Goal: Information Seeking & Learning: Check status

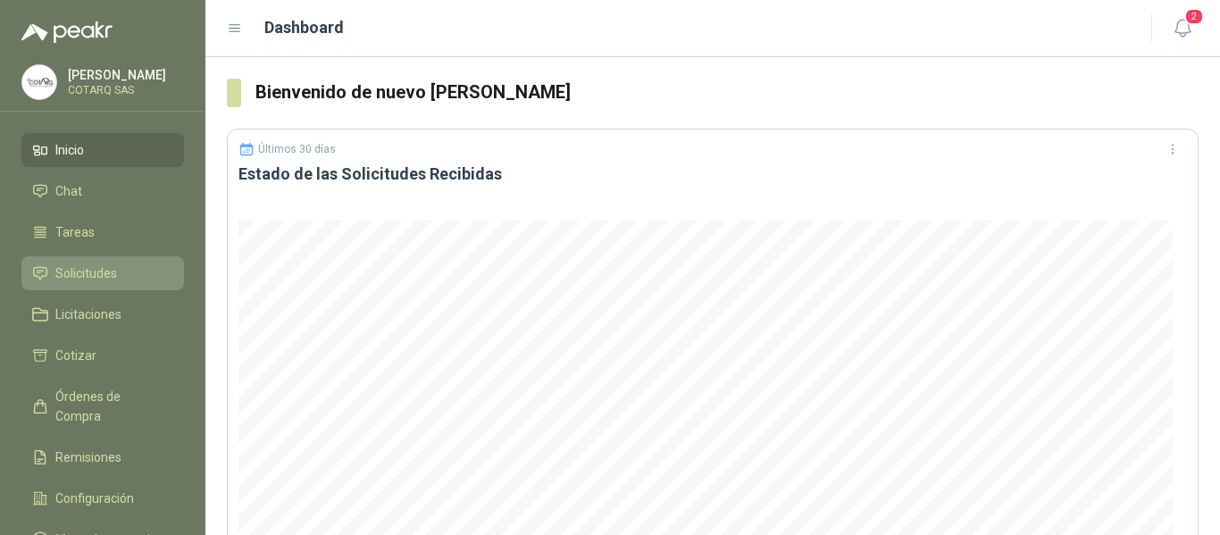
click at [127, 267] on li "Solicitudes" at bounding box center [102, 273] width 141 height 20
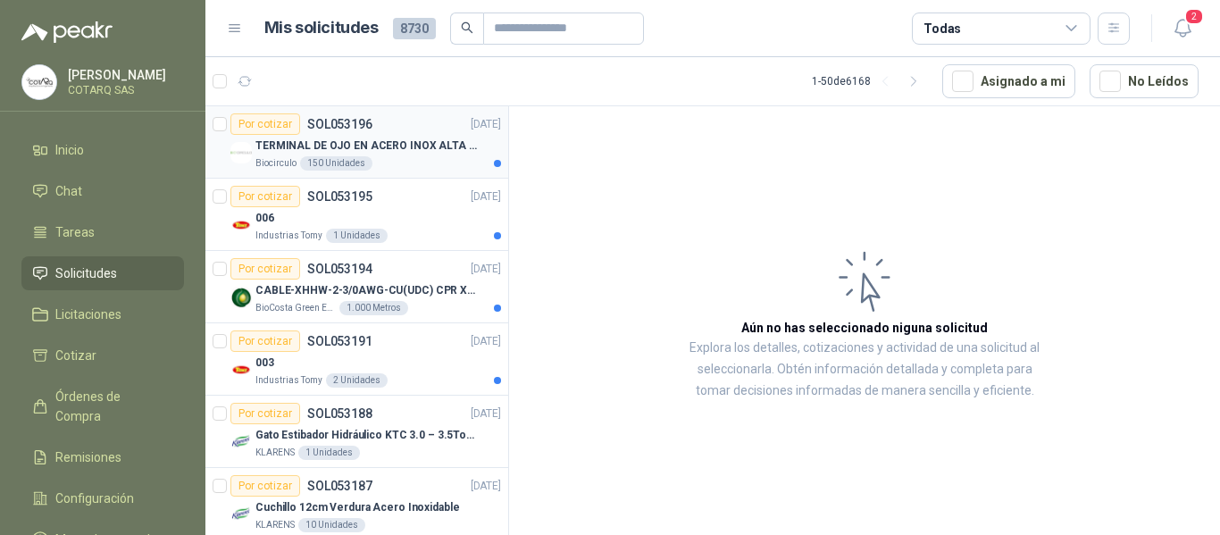
click at [439, 153] on p "TERMINAL DE OJO EN ACERO INOX ALTA EMPERATURA" at bounding box center [366, 146] width 222 height 17
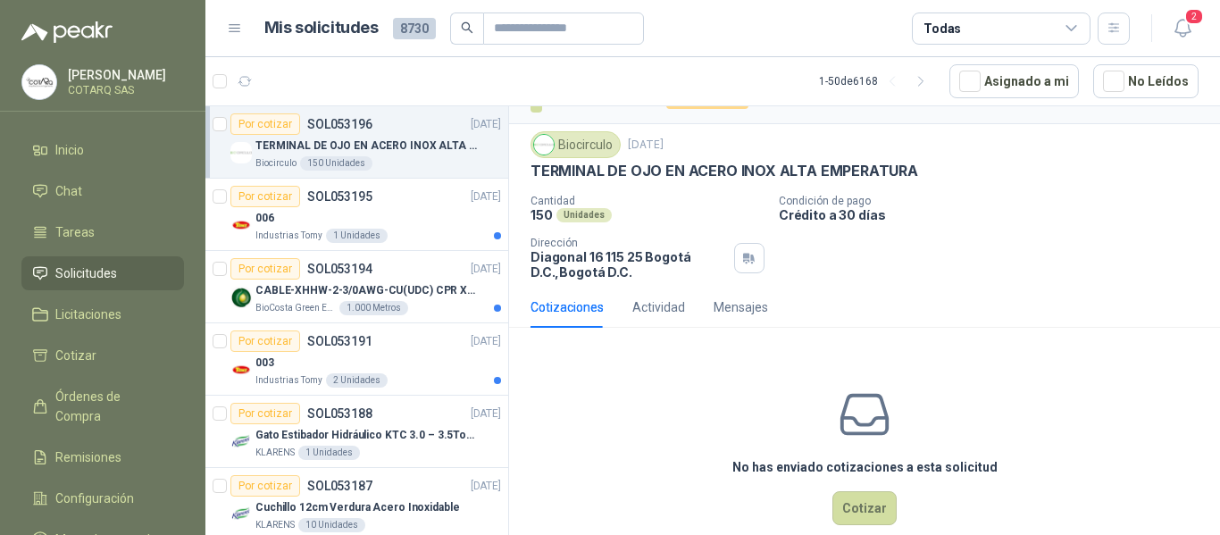
scroll to position [63, 0]
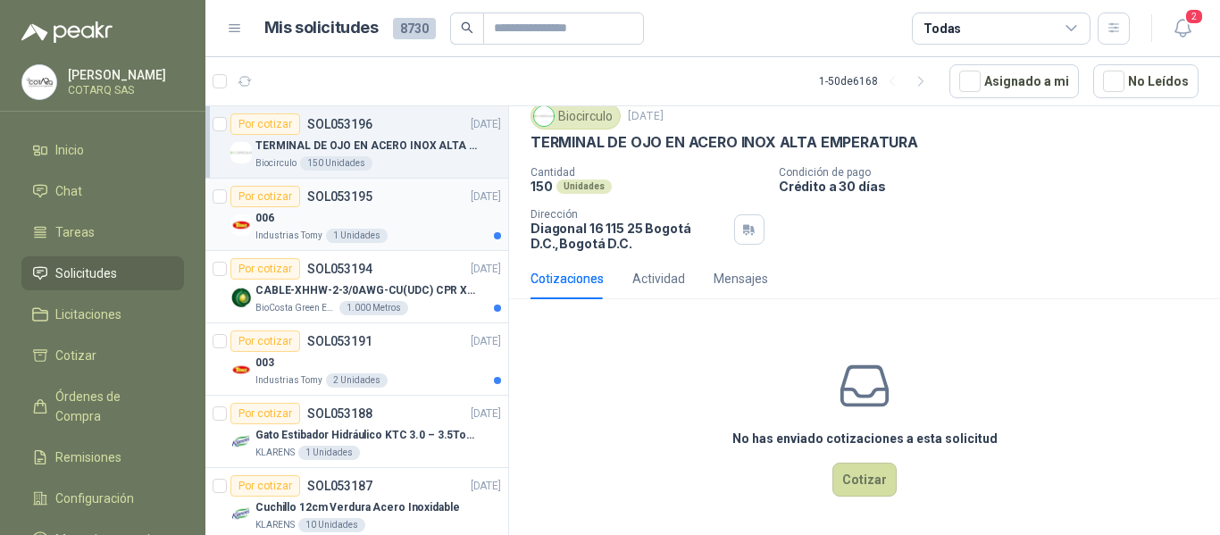
click at [358, 217] on div "006" at bounding box center [378, 217] width 246 height 21
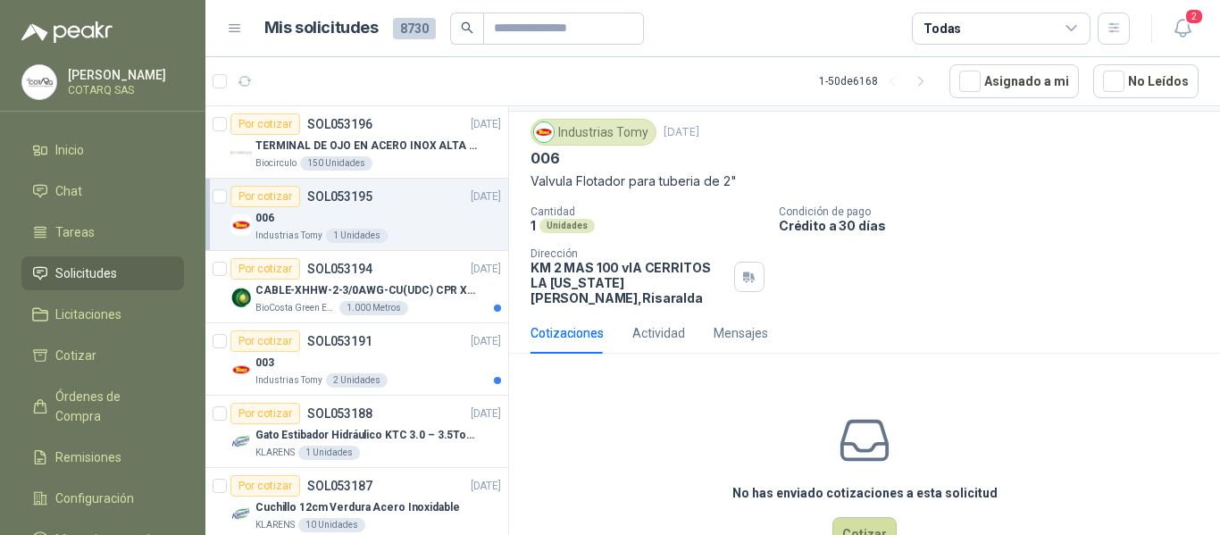
scroll to position [86, 0]
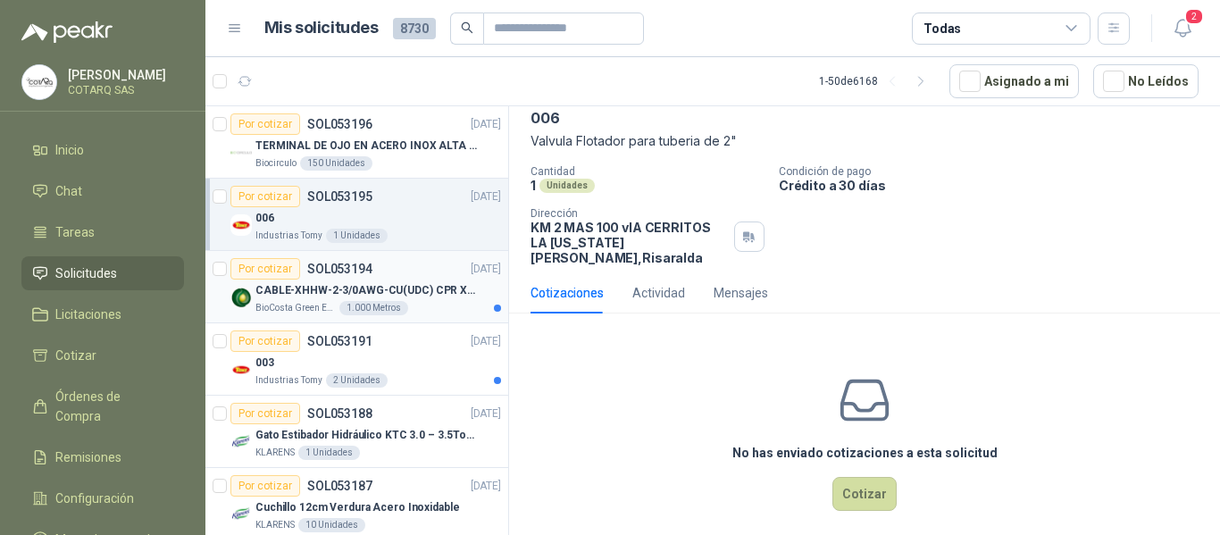
click at [429, 284] on p "CABLE-XHHW-2-3/0AWG-CU(UDC) CPR XLPE FR" at bounding box center [366, 290] width 222 height 17
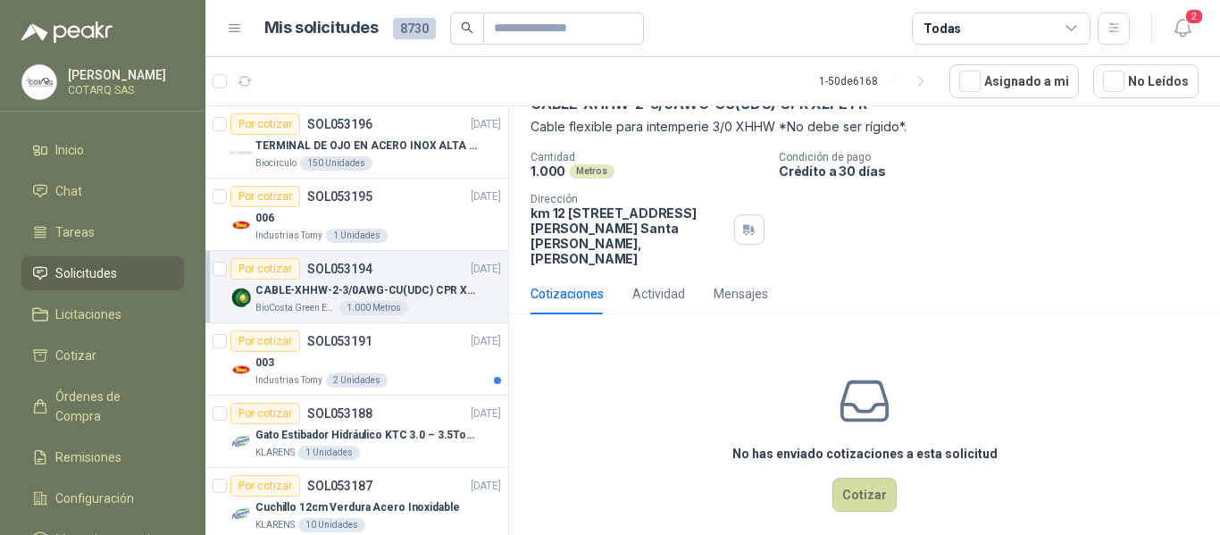
scroll to position [101, 0]
click at [446, 367] on div "003" at bounding box center [378, 362] width 246 height 21
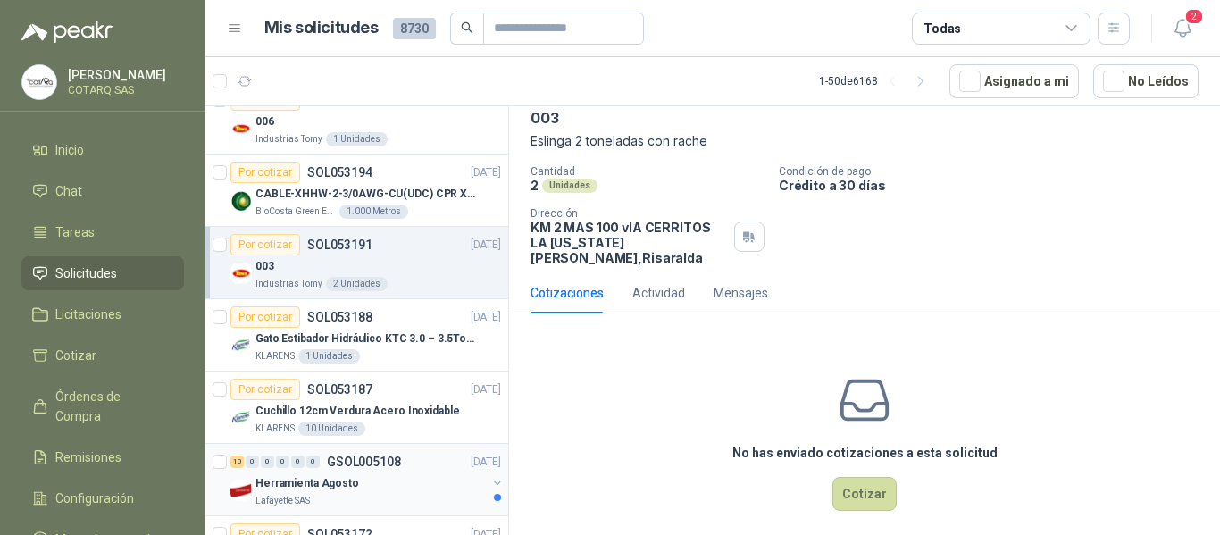
scroll to position [179, 0]
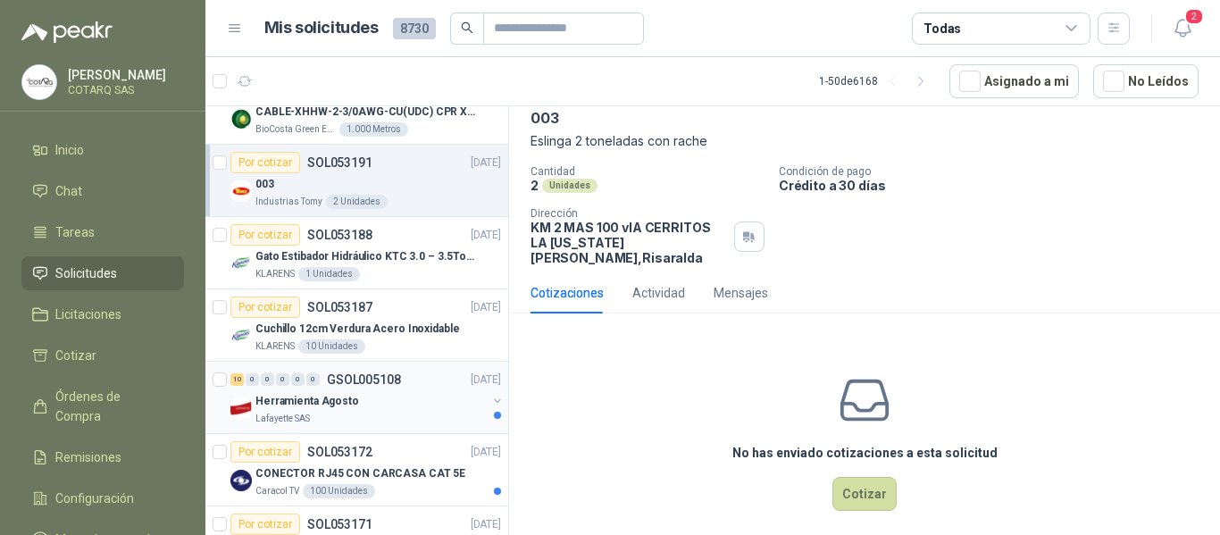
click at [450, 393] on div "Herramienta Agosto" at bounding box center [370, 400] width 231 height 21
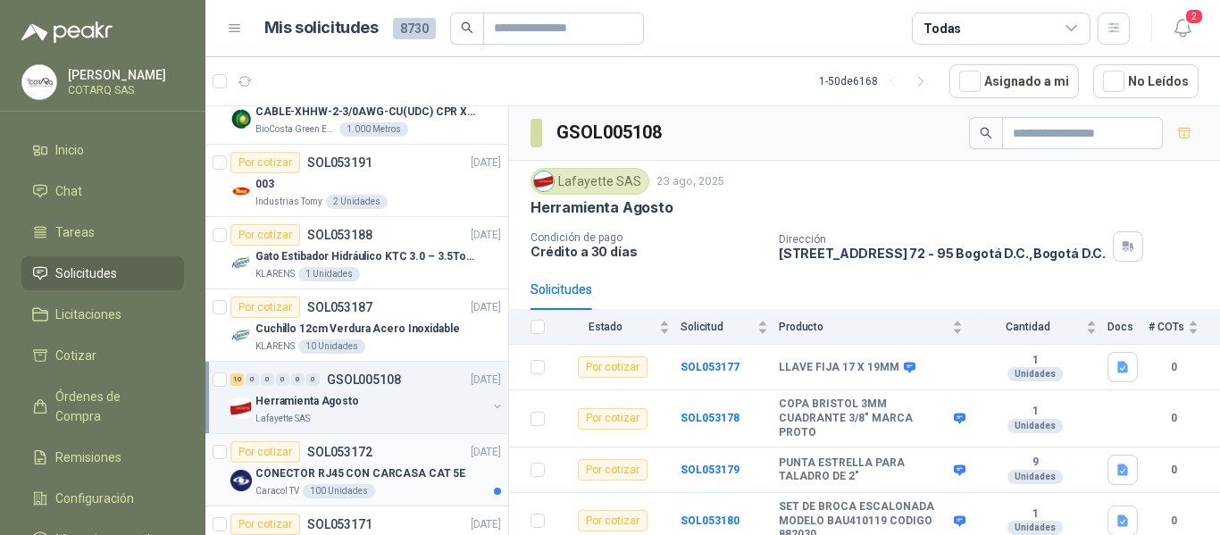
click at [369, 465] on p "CONECTOR RJ45 CON CARCASA CAT 5E" at bounding box center [360, 473] width 210 height 17
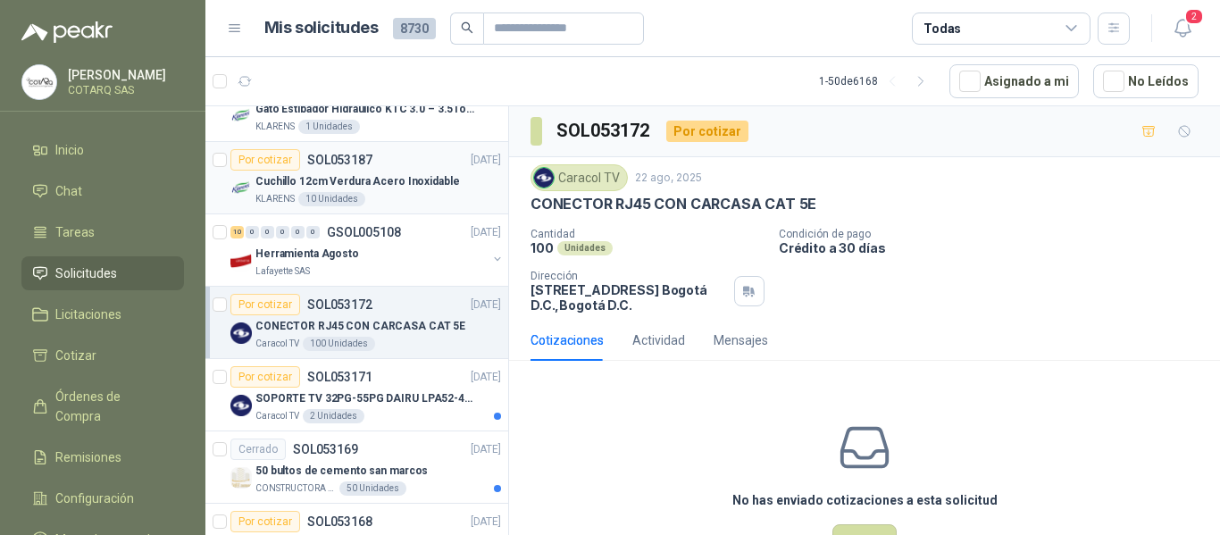
scroll to position [357, 0]
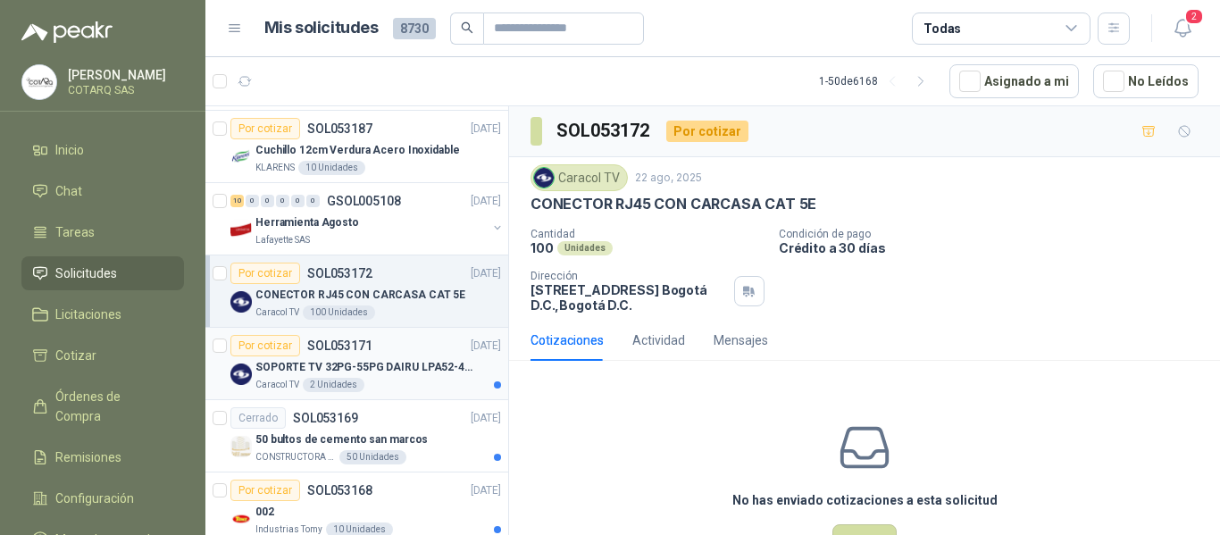
click at [351, 357] on div "SOPORTE TV 32PG-55PG DAIRU LPA52-446KIT2" at bounding box center [378, 366] width 246 height 21
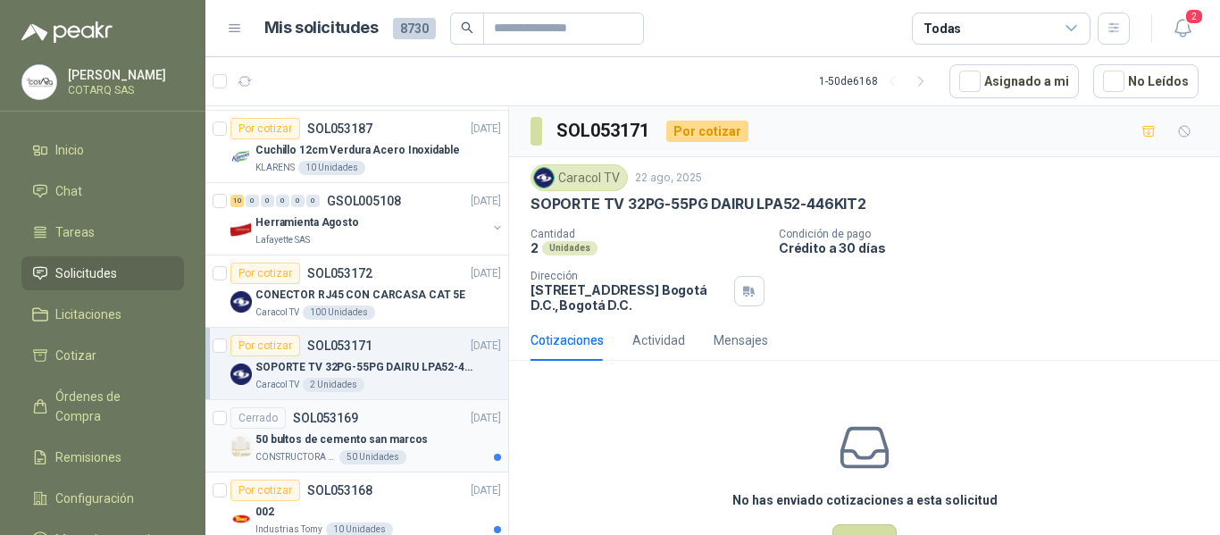
click at [443, 434] on div "50 bultos de cemento san marcos" at bounding box center [378, 439] width 246 height 21
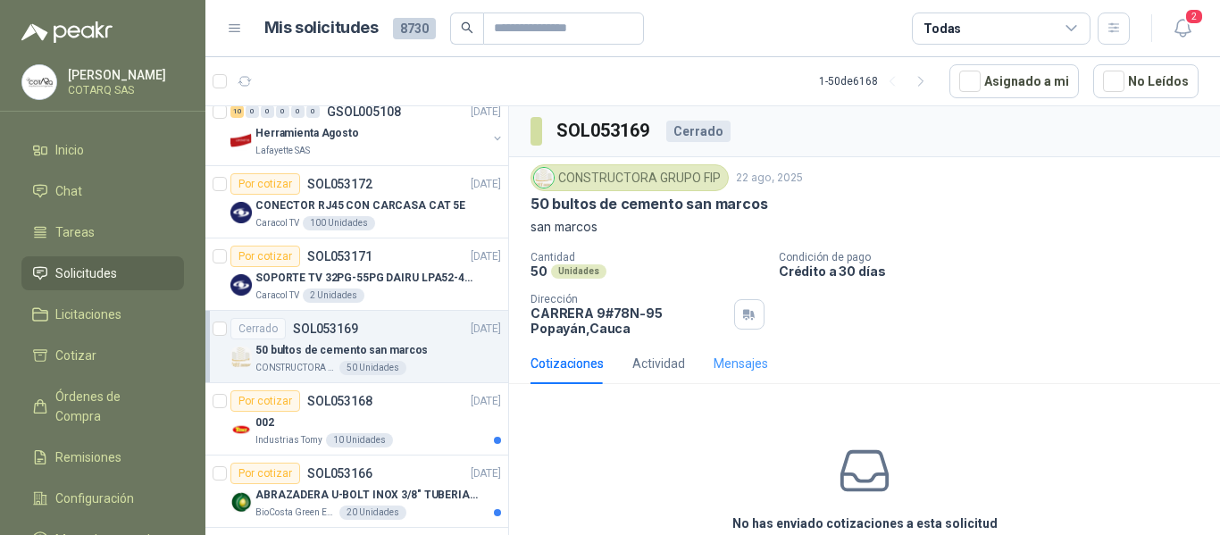
scroll to position [37, 0]
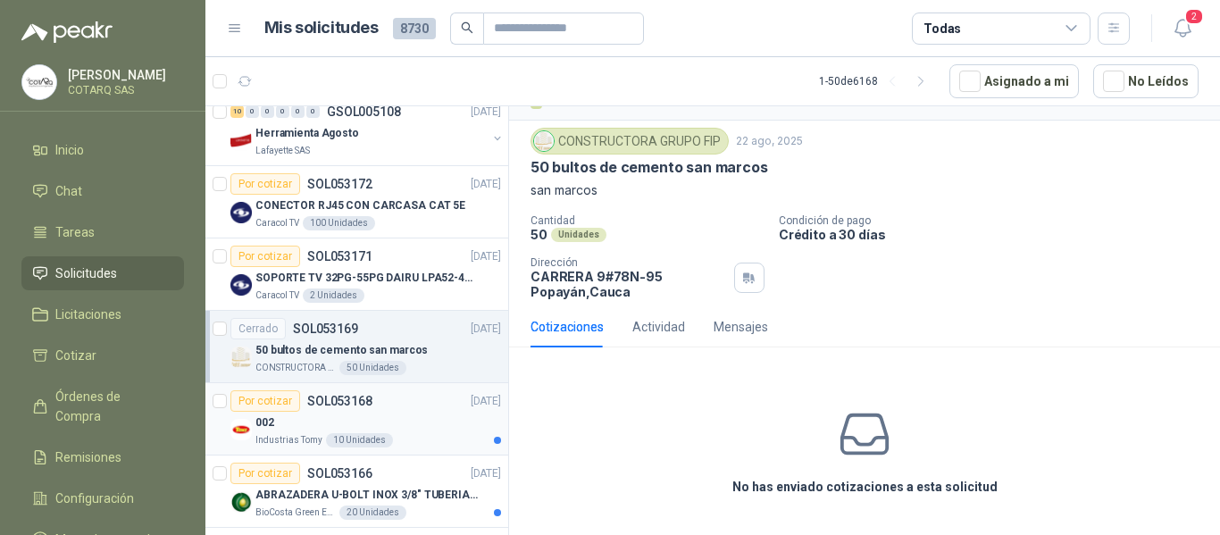
click at [460, 426] on div "002" at bounding box center [378, 422] width 246 height 21
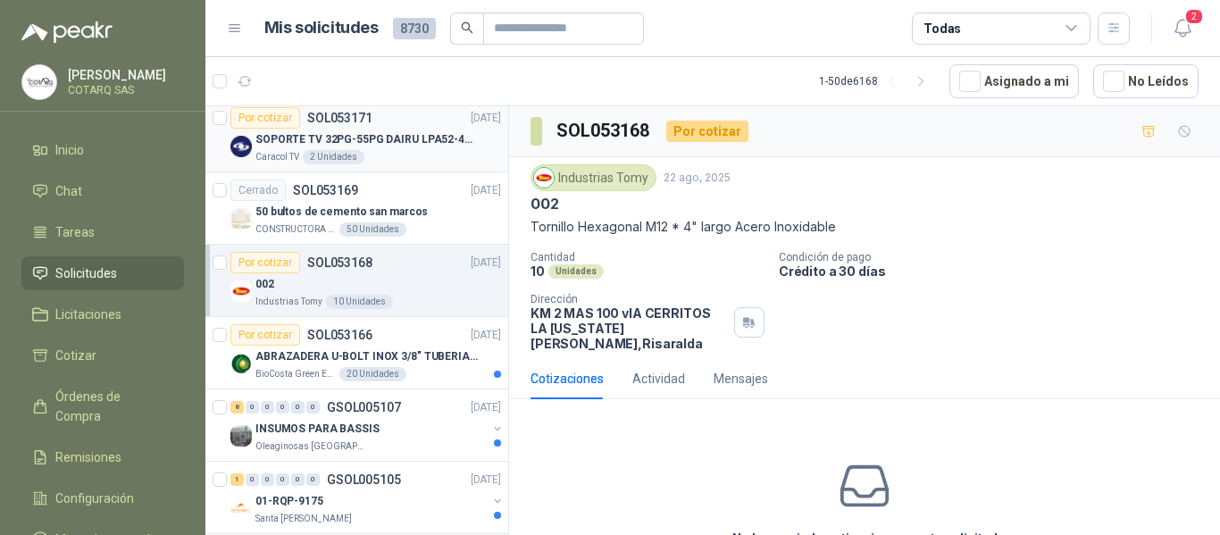
scroll to position [625, 0]
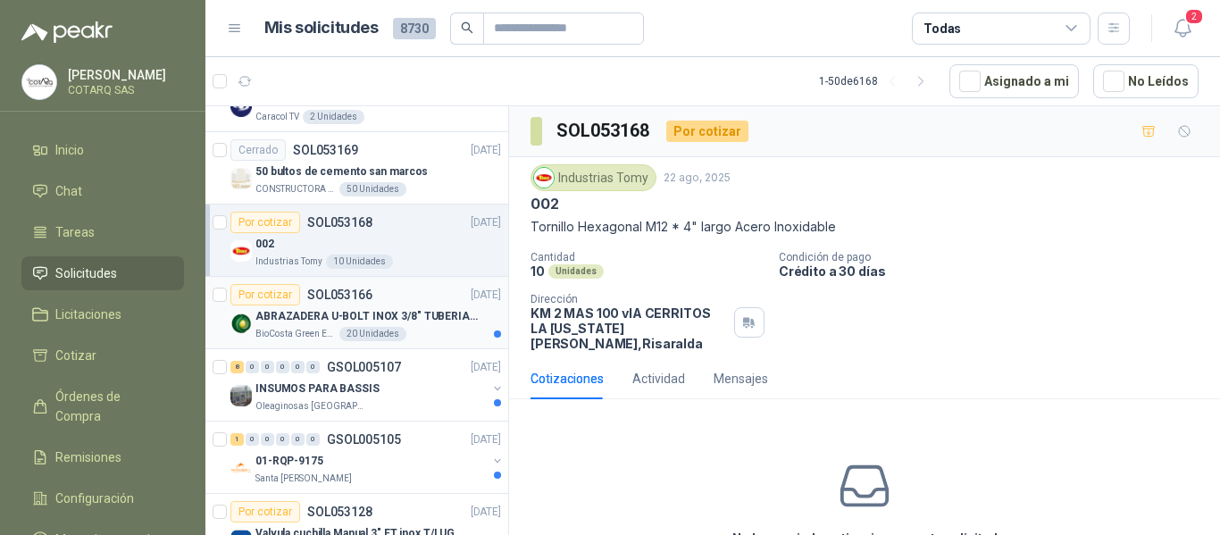
click at [414, 328] on div "BioCosta Green Energy S.A.S 20 Unidades" at bounding box center [378, 334] width 246 height 14
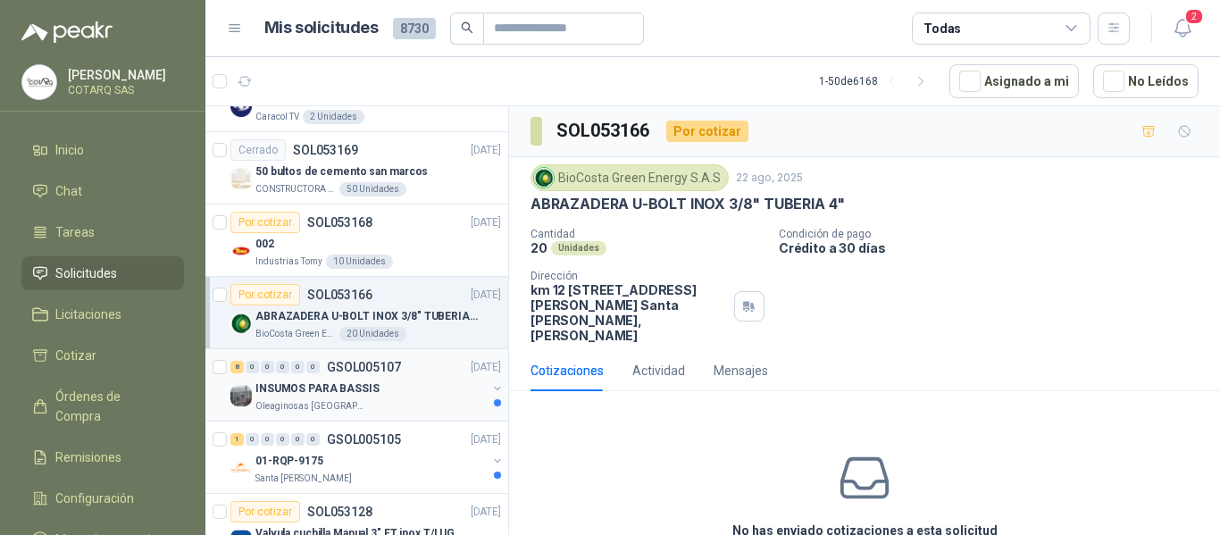
click at [423, 383] on div "INSUMOS PARA BASSIS" at bounding box center [370, 388] width 231 height 21
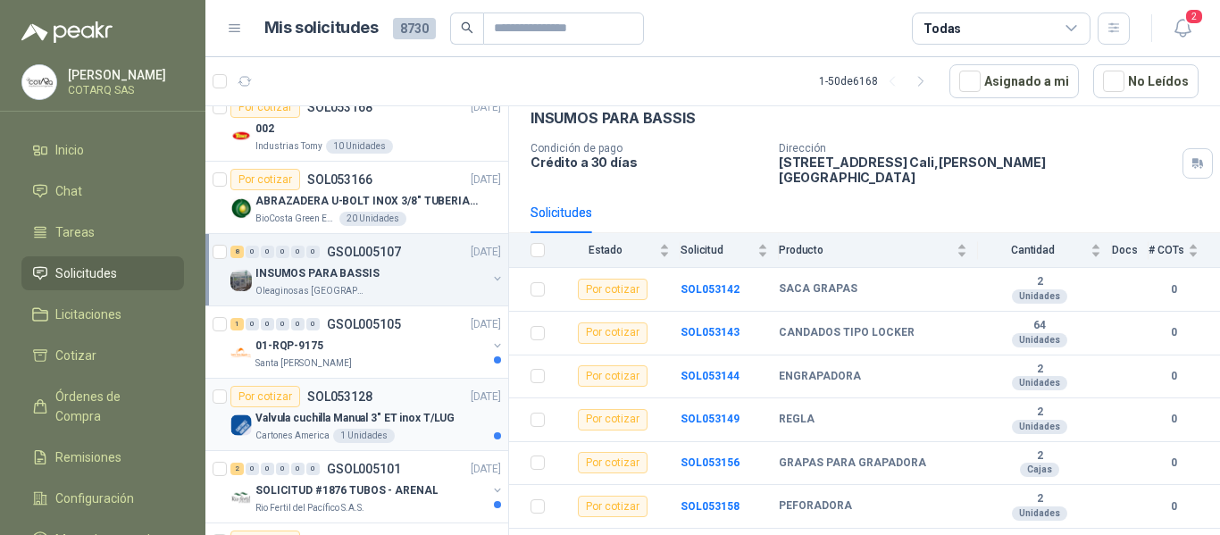
scroll to position [804, 0]
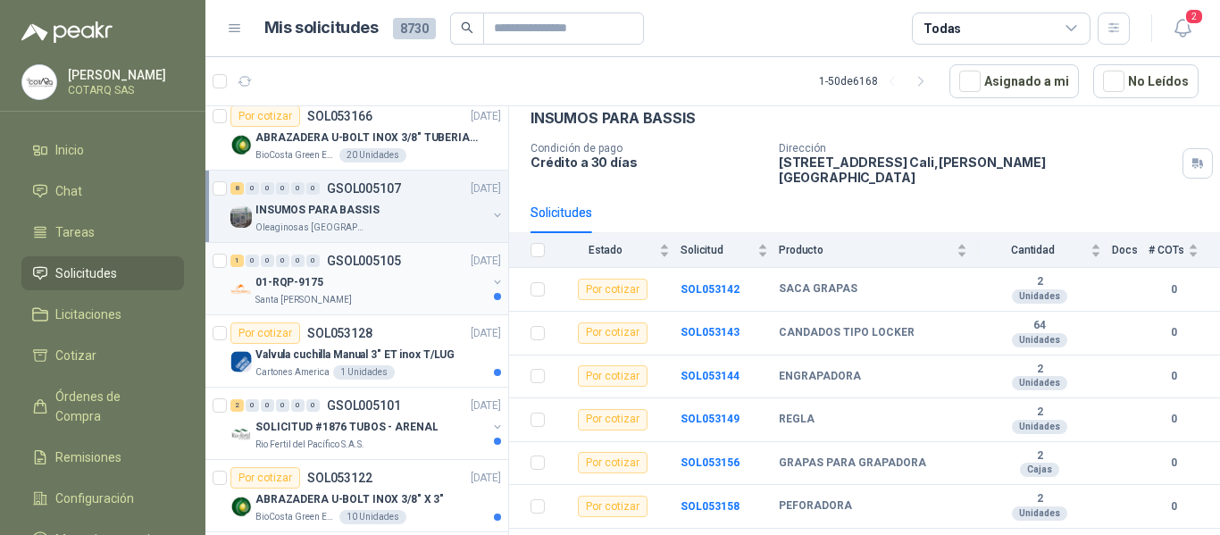
click at [411, 296] on div "Santa [PERSON_NAME]" at bounding box center [370, 300] width 231 height 14
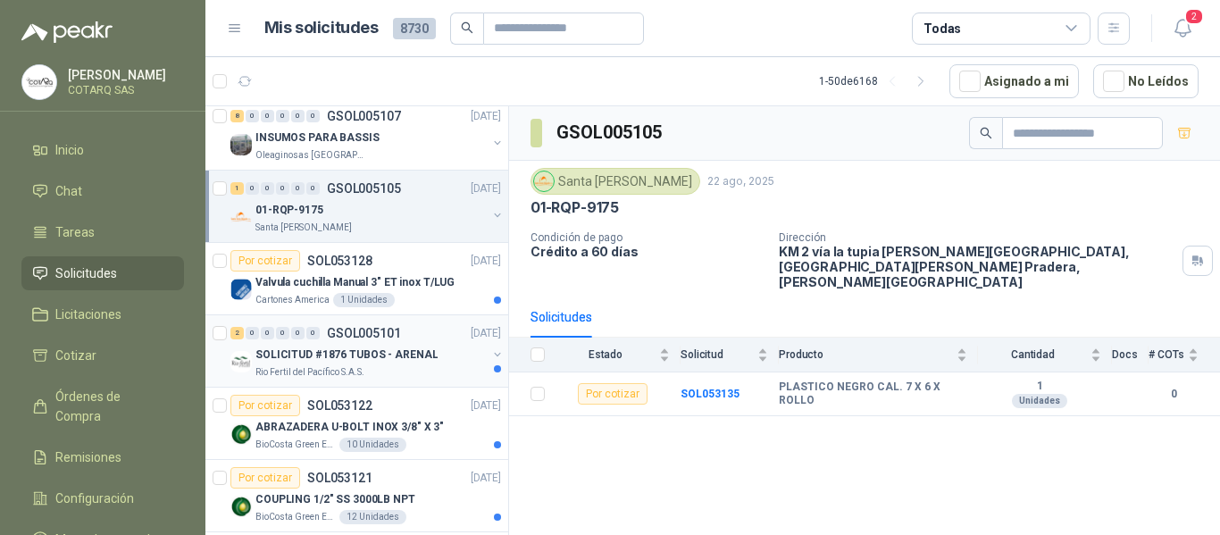
scroll to position [893, 0]
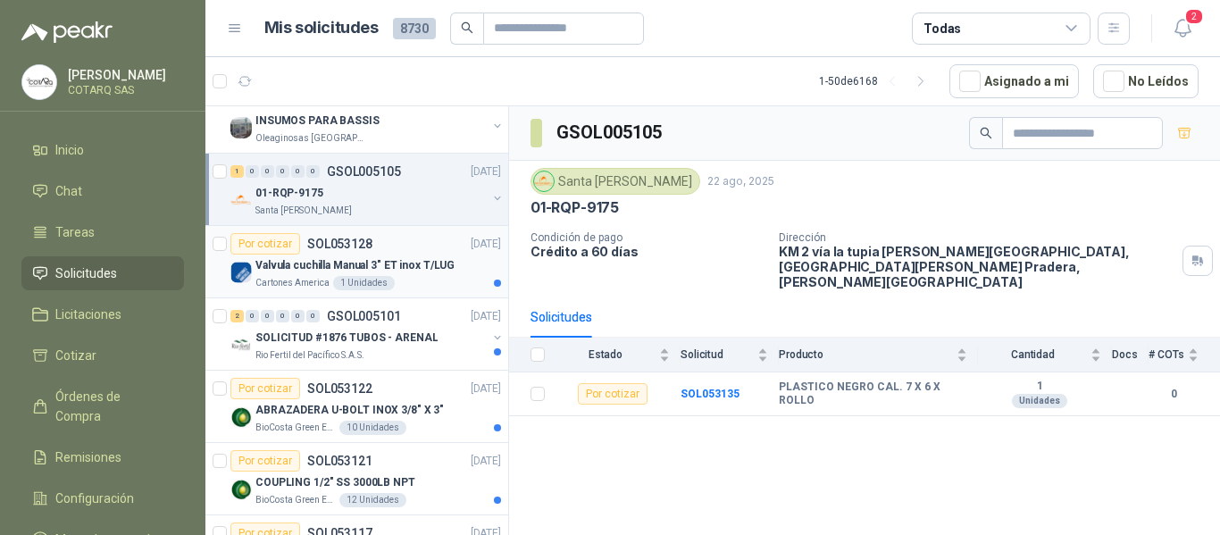
click at [431, 279] on div "Cartones America 1 Unidades" at bounding box center [378, 283] width 246 height 14
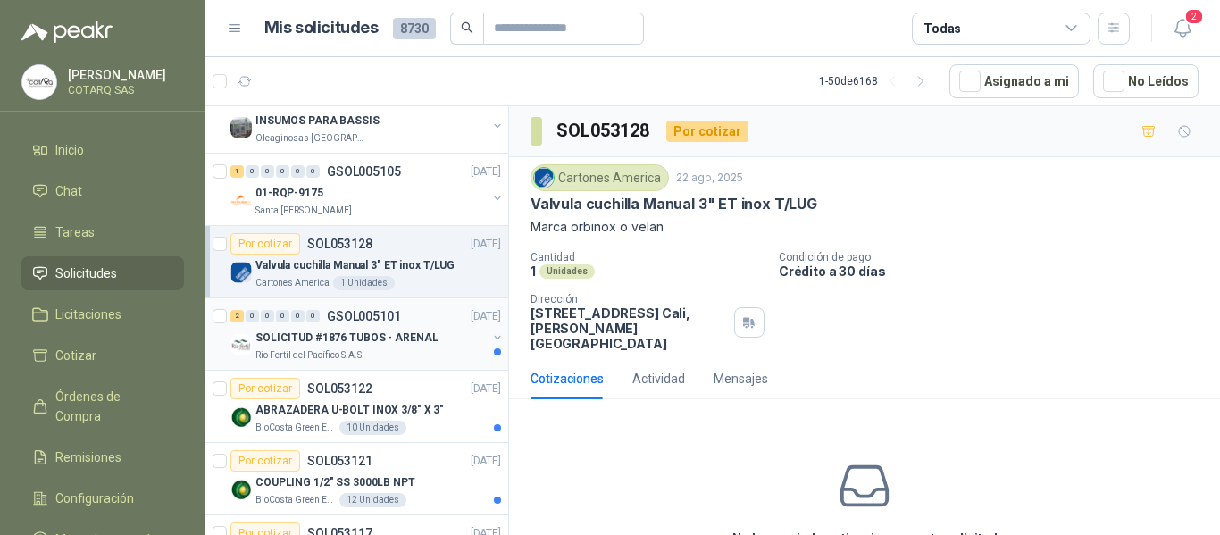
click at [435, 325] on div "2 0 0 0 0 0 GSOL005101 [DATE]" at bounding box center [367, 315] width 274 height 21
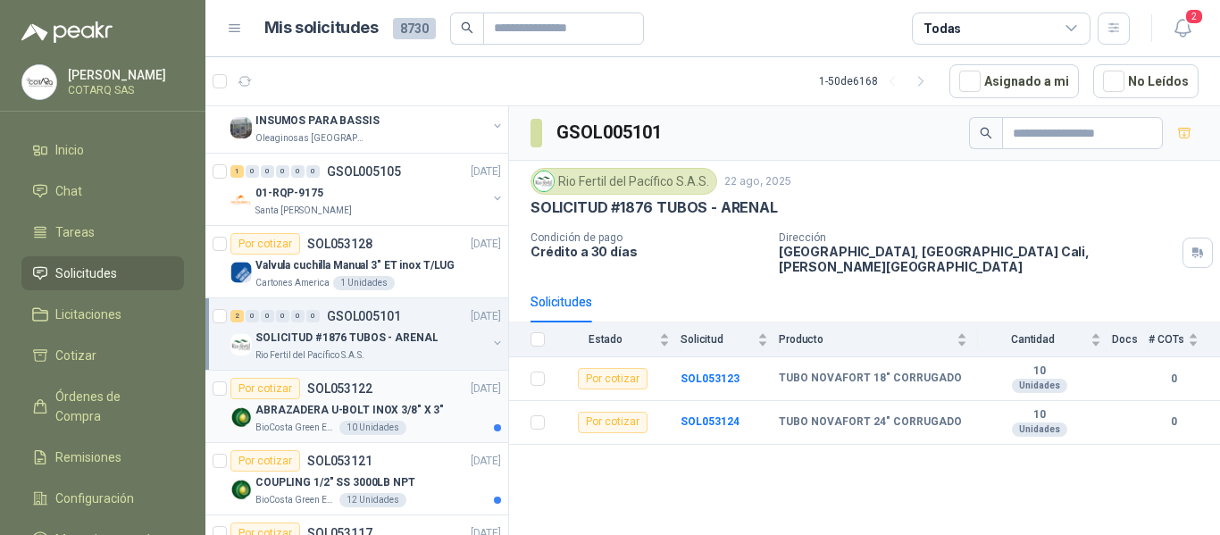
click at [453, 416] on div "ABRAZADERA U-BOLT INOX 3/8" X 3"" at bounding box center [378, 409] width 246 height 21
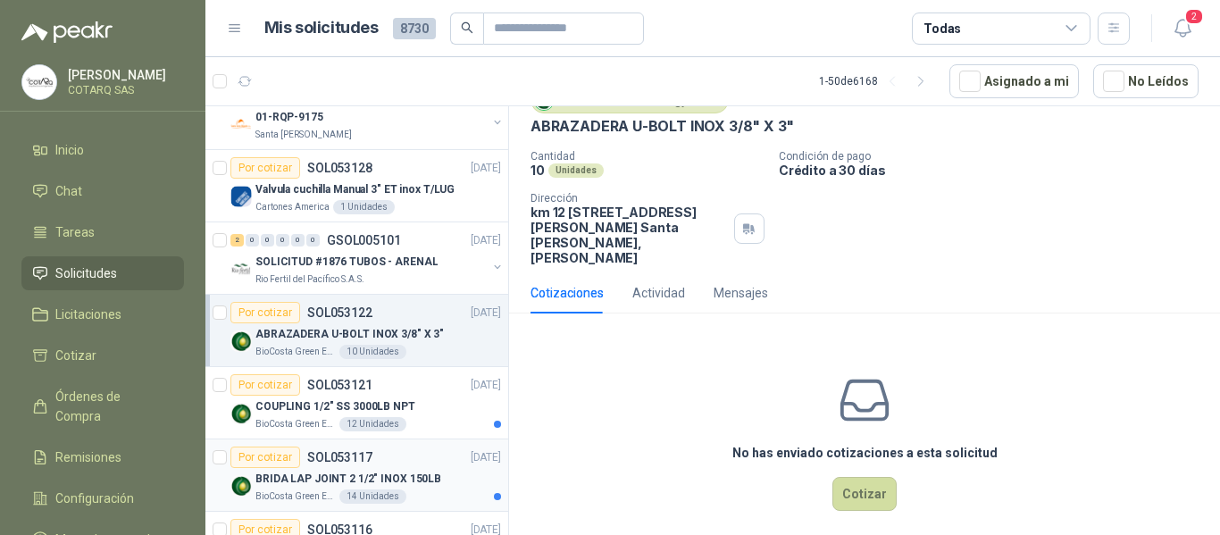
scroll to position [982, 0]
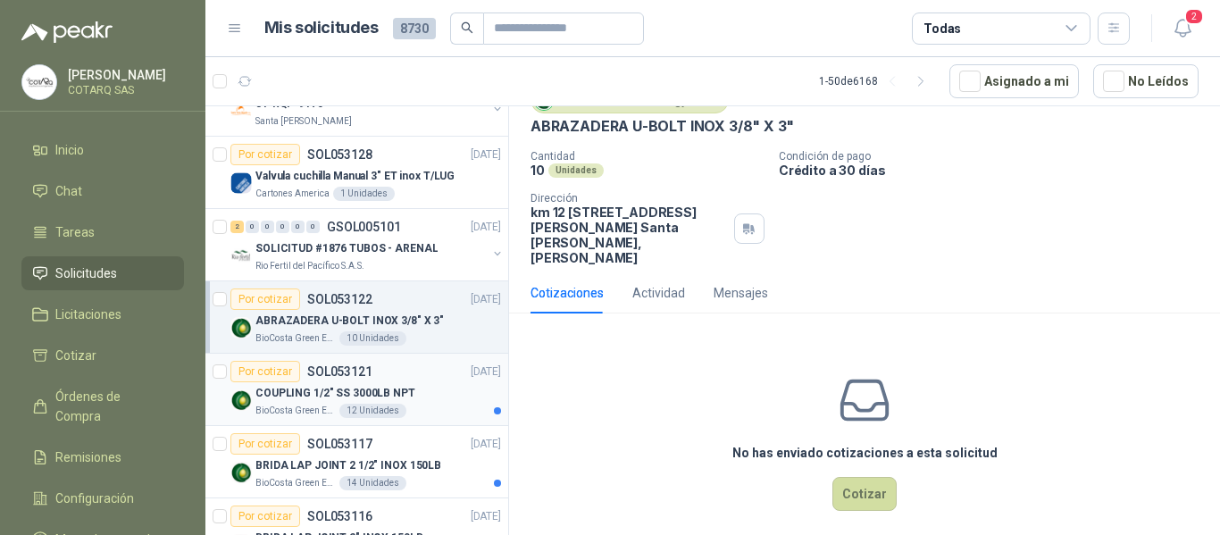
click at [411, 387] on div "COUPLING 1/2" SS 3000LB NPT" at bounding box center [378, 392] width 246 height 21
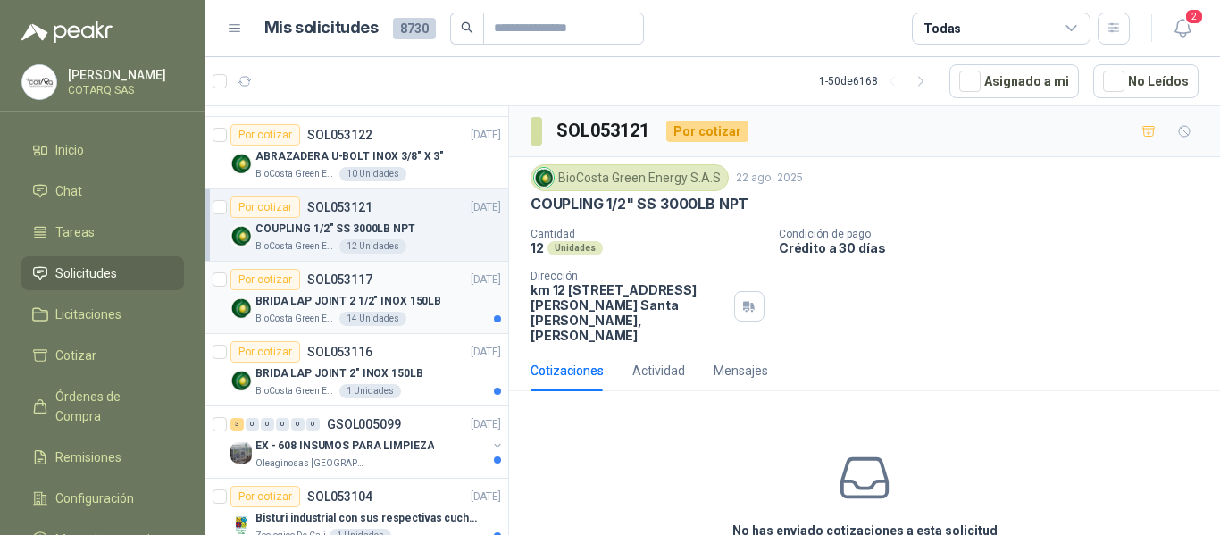
scroll to position [1161, 0]
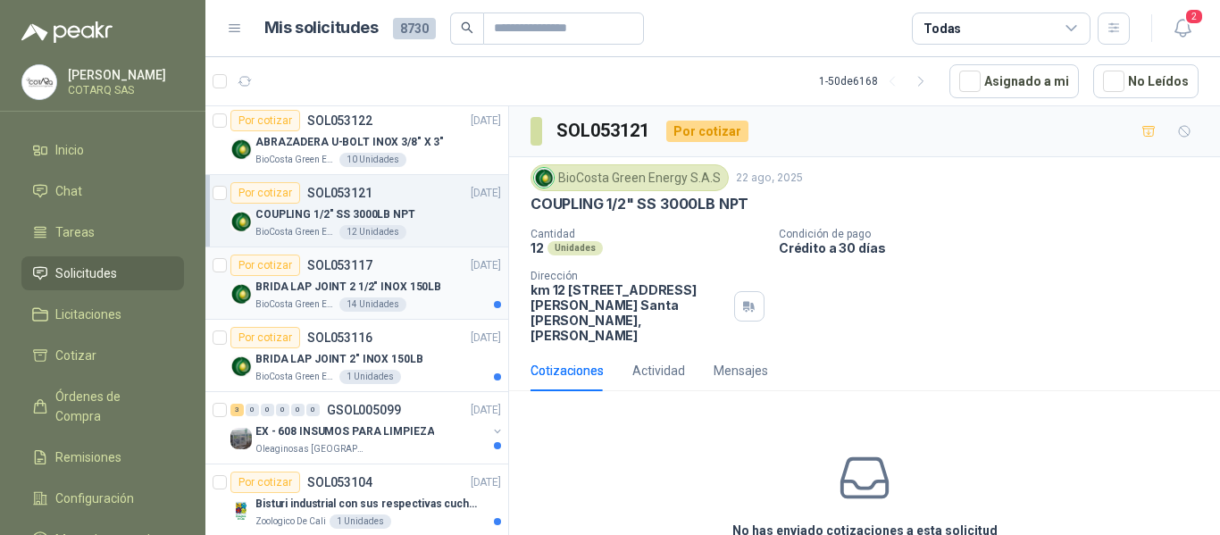
click at [400, 296] on div "BRIDA LAP JOINT 2 1/2" INOX 150LB" at bounding box center [378, 286] width 246 height 21
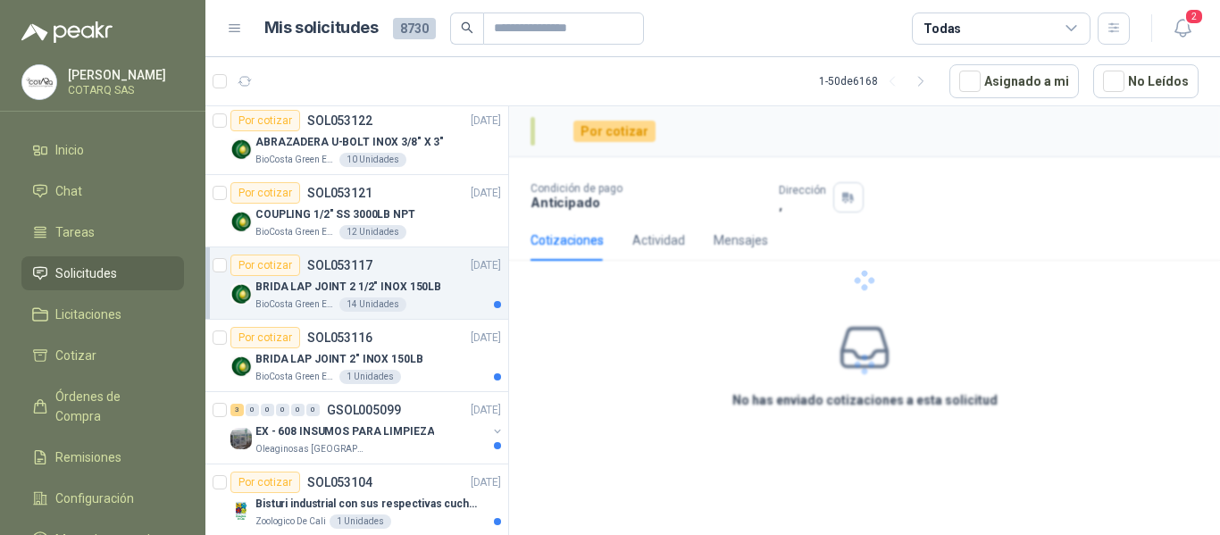
scroll to position [1250, 0]
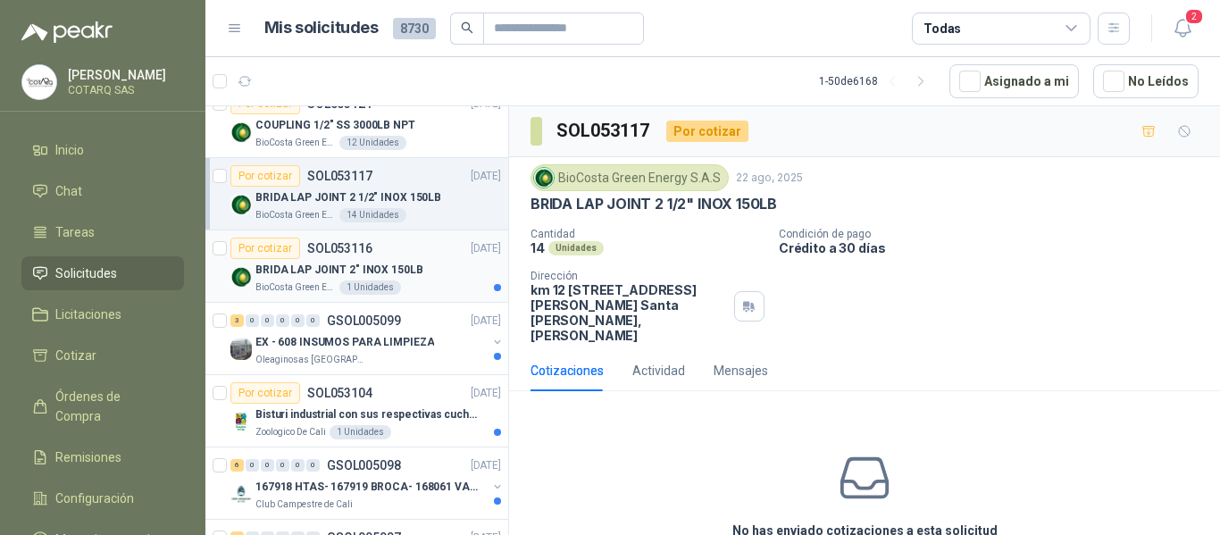
click at [412, 289] on div "BioCosta Green Energy S.A.S 1 Unidades" at bounding box center [378, 287] width 246 height 14
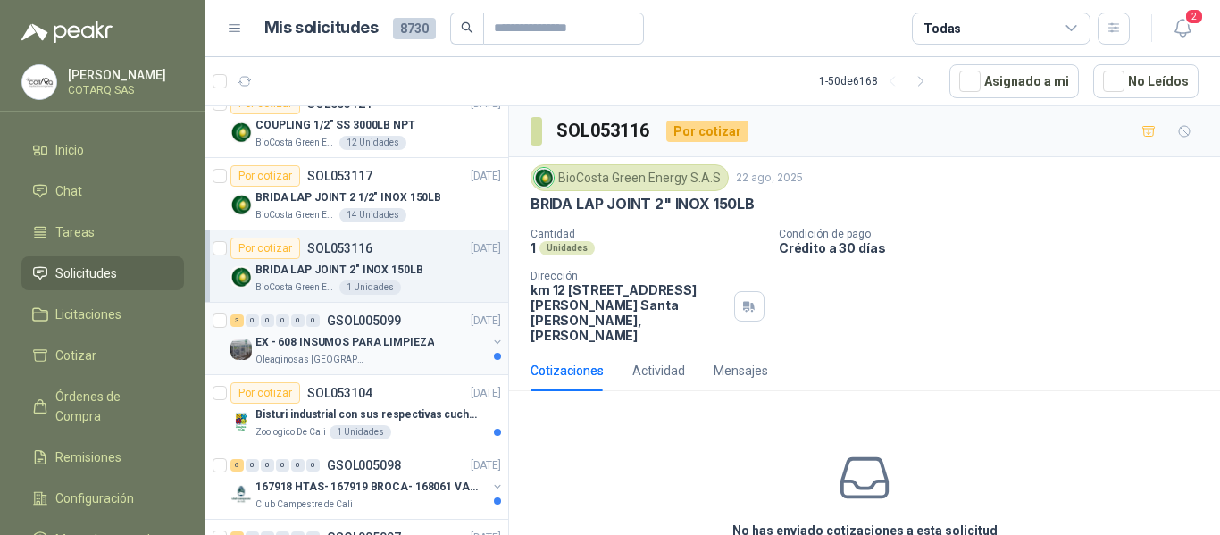
click at [416, 360] on div "Oleaginosas [GEOGRAPHIC_DATA][PERSON_NAME]" at bounding box center [370, 360] width 231 height 14
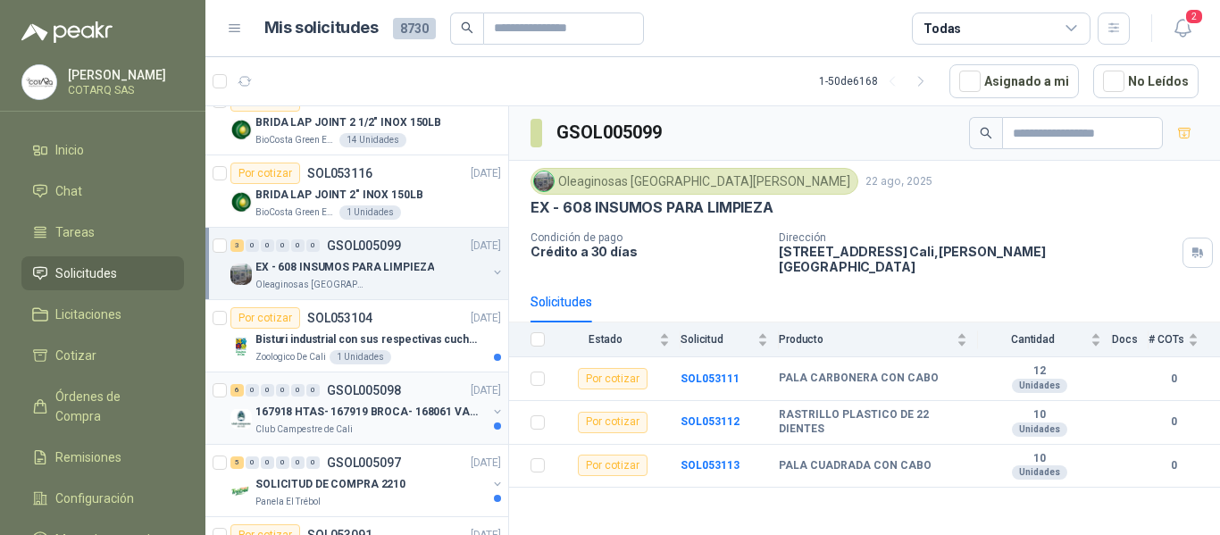
scroll to position [1339, 0]
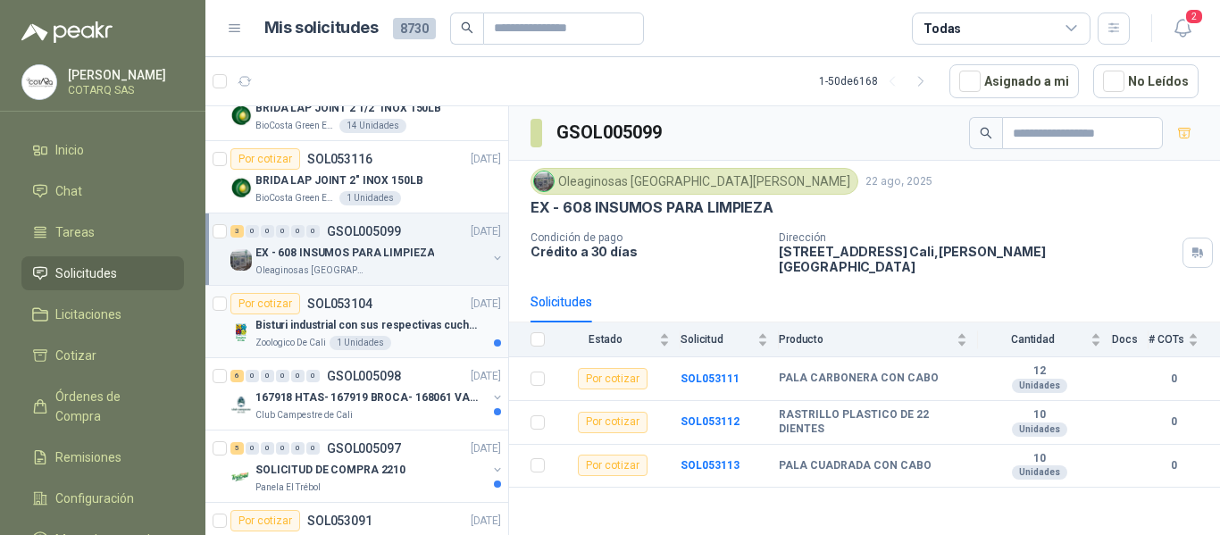
click at [448, 342] on div "Zoologico De Cali 1 Unidades" at bounding box center [378, 343] width 246 height 14
